Goal: Contribute content

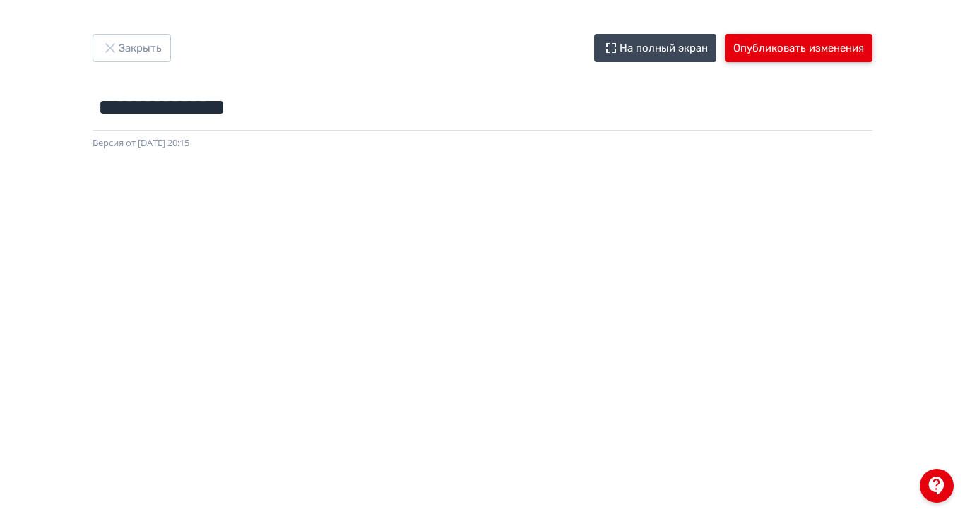
click at [873, 47] on button "Опубликовать изменения" at bounding box center [799, 48] width 148 height 28
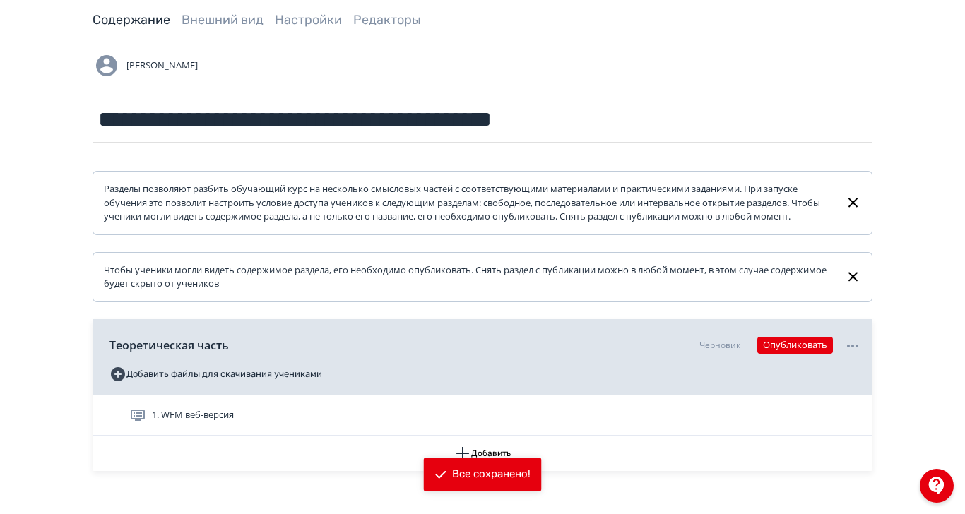
scroll to position [74, 0]
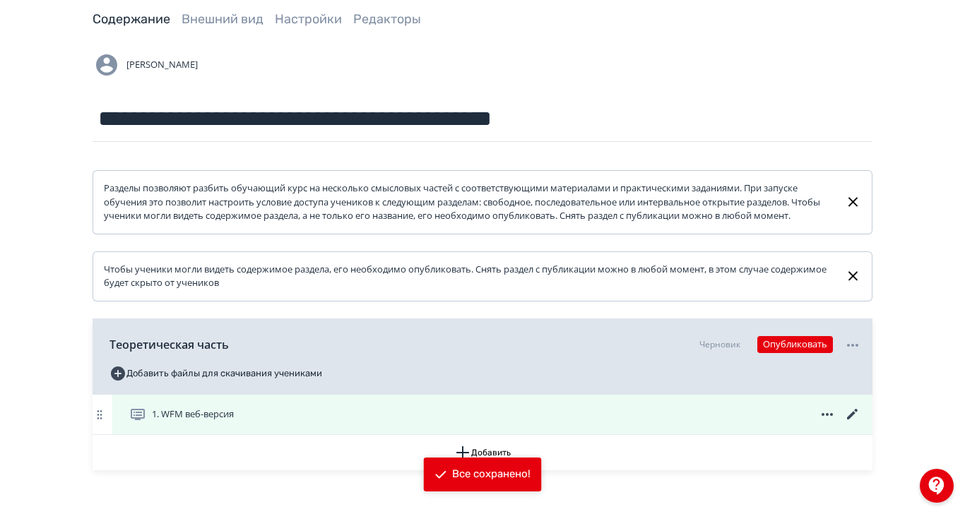
click at [234, 422] on span "1. WFM веб-версия" at bounding box center [193, 415] width 82 height 14
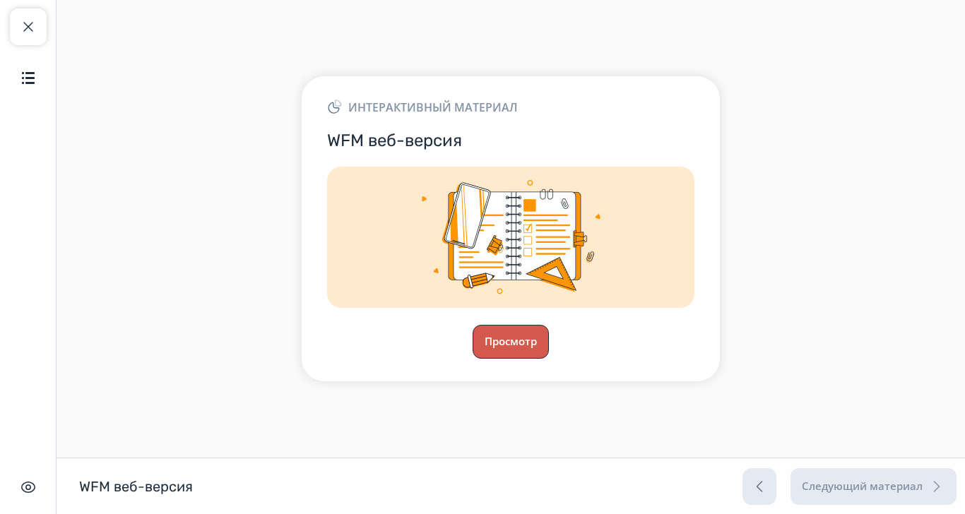
click at [549, 359] on button "Просмотр" at bounding box center [511, 342] width 76 height 34
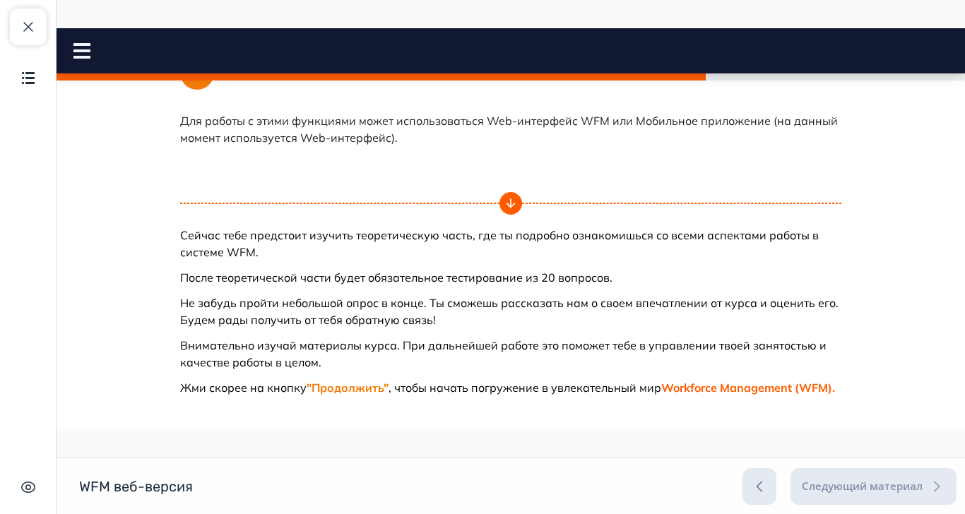
scroll to position [854, 0]
click at [568, 450] on button "Продолжить" at bounding box center [511, 444] width 114 height 28
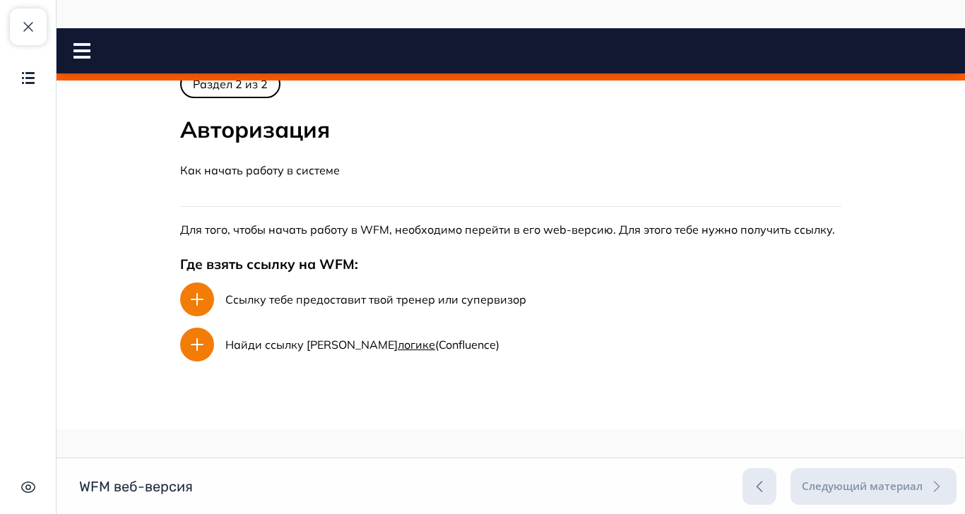
scroll to position [0, 0]
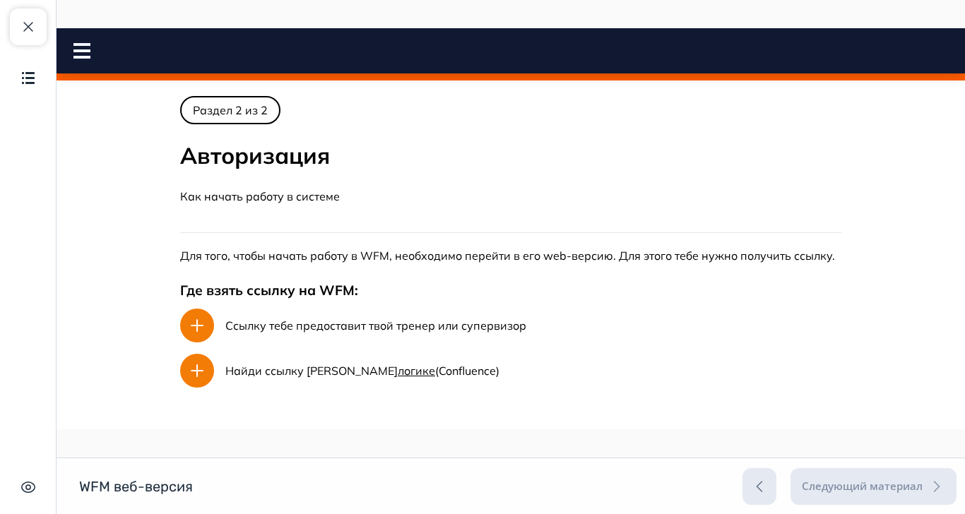
click at [435, 371] on link "логике" at bounding box center [416, 371] width 37 height 14
drag, startPoint x: 32, startPoint y: 33, endPoint x: 83, endPoint y: 180, distance: 155.8
click at [32, 33] on span "button" at bounding box center [28, 26] width 17 height 17
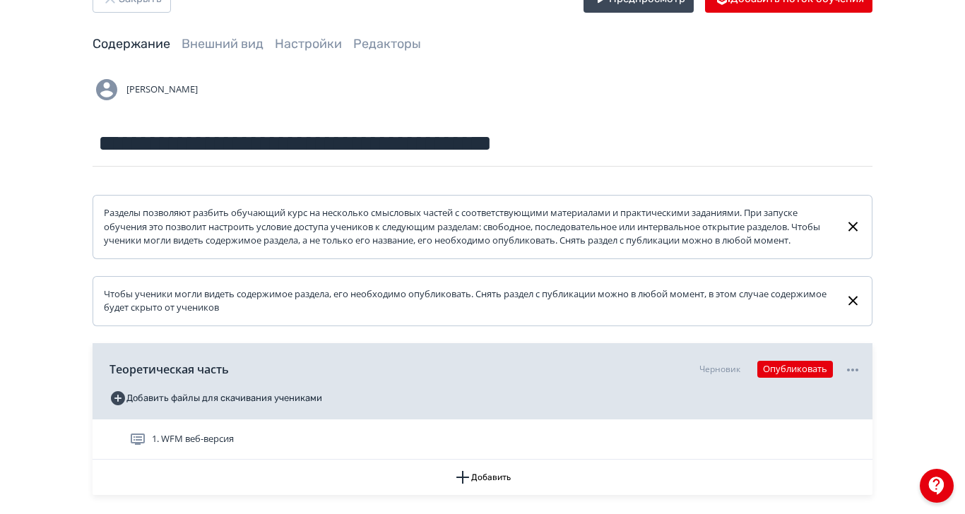
scroll to position [74, 0]
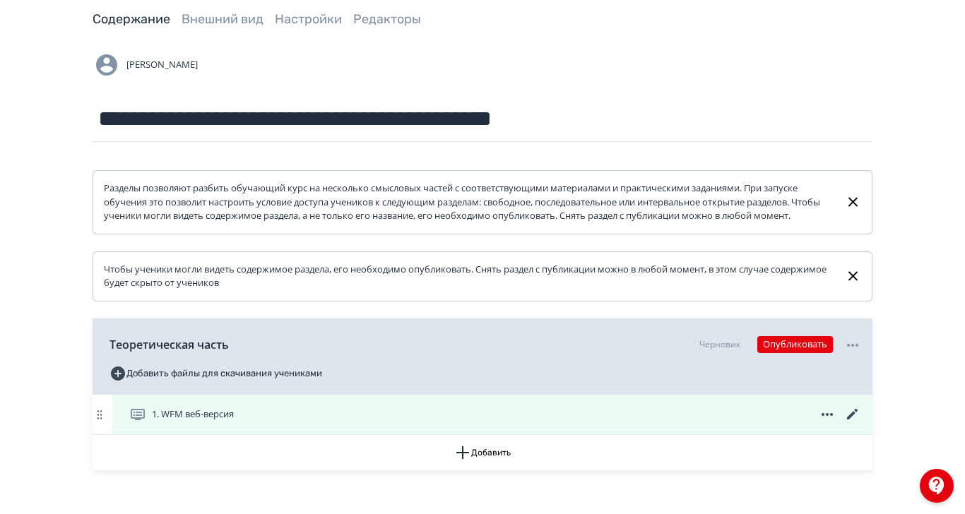
click at [861, 423] on icon at bounding box center [853, 414] width 17 height 17
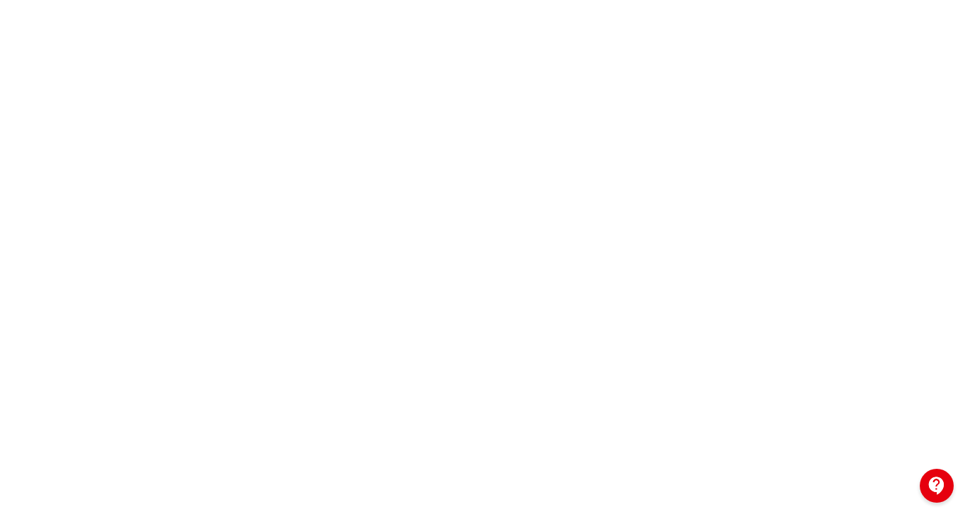
scroll to position [216, 0]
